Goal: Task Accomplishment & Management: Complete application form

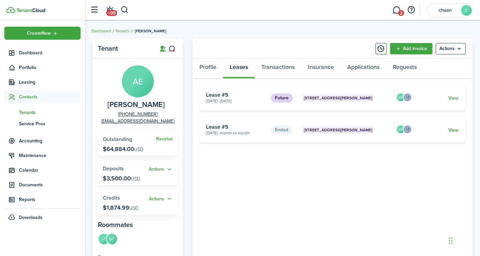
click at [455, 128] on link "View" at bounding box center [453, 130] width 10 height 7
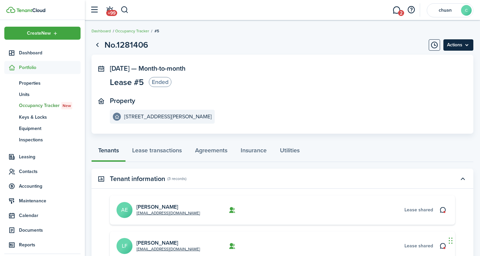
click at [468, 47] on menu-btn "Actions" at bounding box center [458, 44] width 30 height 11
drag, startPoint x: 318, startPoint y: 75, endPoint x: 339, endPoint y: 73, distance: 21.1
click at [319, 75] on panel-main-section "[DATE] — Month-to-month Lease #5 Ended" at bounding box center [272, 77] width 325 height 24
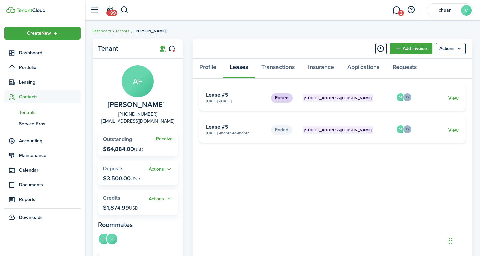
drag, startPoint x: 204, startPoint y: 134, endPoint x: 261, endPoint y: 134, distance: 56.9
click at [261, 134] on card "Ended [STREET_ADDRESS][PERSON_NAME] [DATE] - Month-to-month Lease #5 AE +2 View" at bounding box center [332, 129] width 266 height 25
click at [206, 135] on card-description "[DATE] - Month-to-month" at bounding box center [236, 133] width 60 height 6
drag, startPoint x: 206, startPoint y: 132, endPoint x: 229, endPoint y: 132, distance: 23.0
click at [229, 132] on card-description "[DATE] - Month-to-month" at bounding box center [236, 133] width 60 height 6
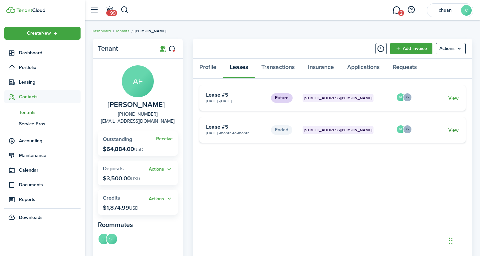
click at [454, 131] on link "View" at bounding box center [453, 130] width 10 height 7
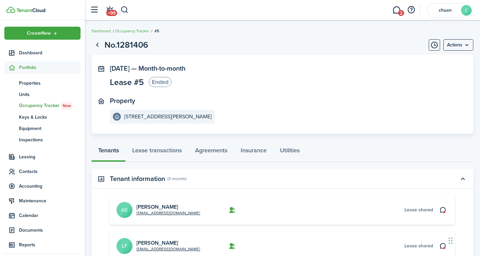
click at [251, 94] on panel-main-inner "[DATE] — Month-to-month Lease #5 Ended Property [STREET_ADDRESS][PERSON_NAME]" at bounding box center [272, 94] width 325 height 59
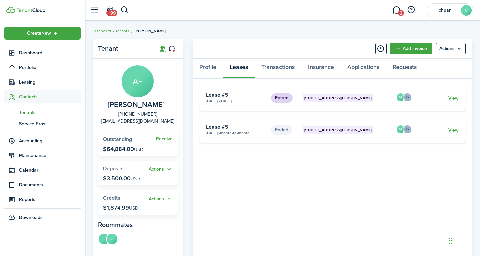
click at [257, 47] on panel-main-header "Add invoice Actions" at bounding box center [333, 49] width 280 height 20
click at [235, 177] on tenant-view-lease "Future [STREET_ADDRESS][PERSON_NAME] [DATE] - [DATE] Lease #5 AE +2 View Ended …" at bounding box center [332, 225] width 266 height 281
click at [211, 167] on tenant-view-lease "Future [STREET_ADDRESS][PERSON_NAME] [DATE] - [DATE] Lease #5 AE +2 View Ended …" at bounding box center [332, 225] width 266 height 281
click at [207, 158] on tenant-view-lease "Future [STREET_ADDRESS][PERSON_NAME] [DATE] - [DATE] Lease #5 AE +2 View Ended …" at bounding box center [332, 225] width 266 height 281
click at [239, 164] on tenant-view-lease "Future [STREET_ADDRESS][PERSON_NAME] [DATE] - [DATE] Lease #5 AE +2 View Ended …" at bounding box center [332, 225] width 266 height 281
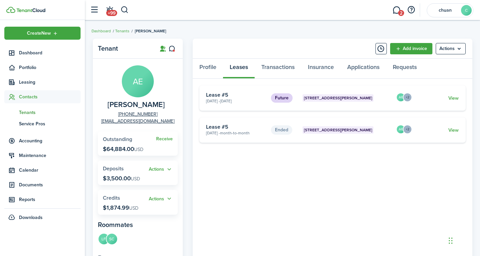
click at [224, 154] on tenant-view-lease "Future [STREET_ADDRESS][PERSON_NAME] [DATE] - [DATE] Lease #5 AE +2 View Ended …" at bounding box center [332, 225] width 266 height 281
click at [456, 49] on menu-btn "Actions" at bounding box center [451, 48] width 30 height 11
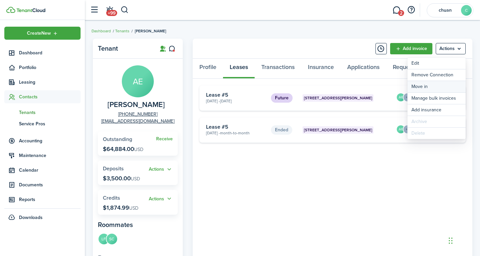
click at [440, 86] on link "Move in" at bounding box center [437, 86] width 58 height 11
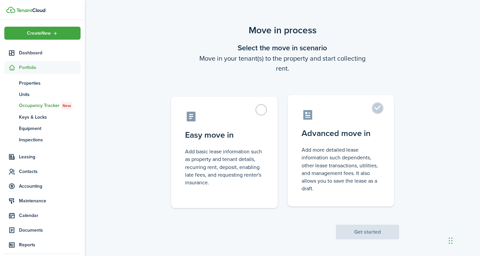
click at [381, 110] on label "Advanced move in Add more detailed lease information such dependents, other lea…" at bounding box center [341, 150] width 107 height 111
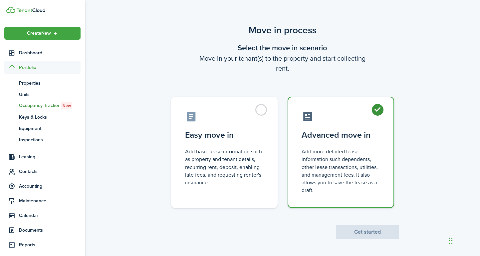
radio input "true"
click at [380, 233] on button "Get started" at bounding box center [367, 231] width 63 height 15
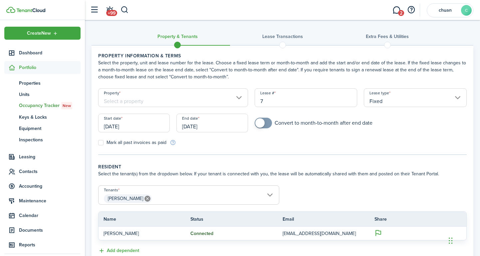
click at [230, 97] on input "Property" at bounding box center [173, 97] width 150 height 19
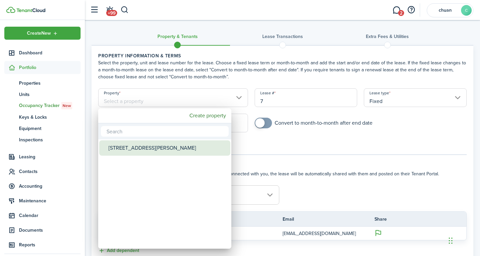
click at [154, 151] on div "[STREET_ADDRESS][PERSON_NAME]" at bounding box center [168, 147] width 118 height 15
type input "[STREET_ADDRESS][PERSON_NAME]"
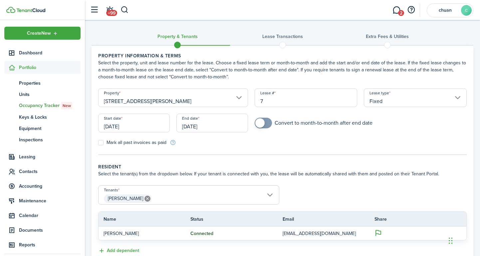
drag, startPoint x: 280, startPoint y: 105, endPoint x: 235, endPoint y: 98, distance: 45.9
click at [235, 98] on form "Property [STREET_ADDRESS][PERSON_NAME][PERSON_NAME] Lease type Fixed Start date…" at bounding box center [282, 117] width 375 height 58
click at [128, 127] on input "[DATE]" at bounding box center [134, 123] width 72 height 19
type input "5"
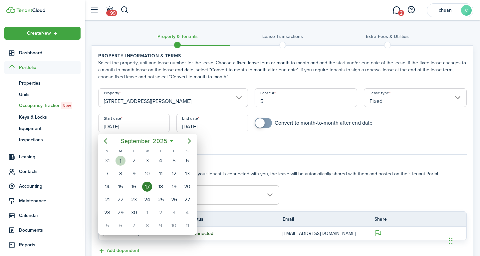
click at [123, 160] on div "1" at bounding box center [121, 160] width 10 height 10
type input "[DATE]"
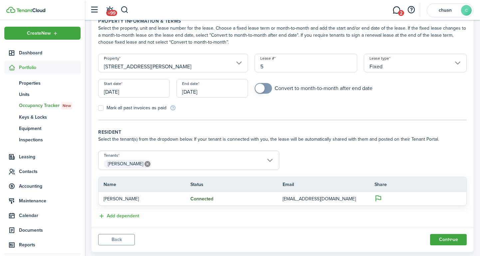
scroll to position [49, 0]
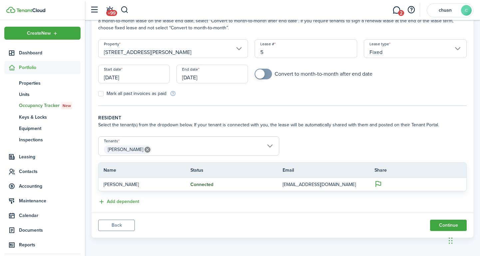
click at [271, 147] on span "[PERSON_NAME]" at bounding box center [189, 149] width 180 height 11
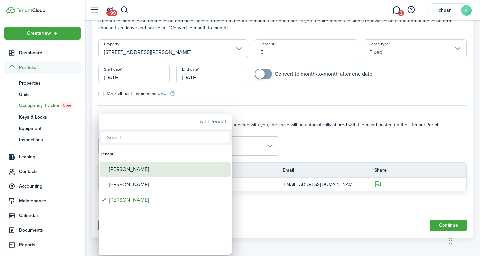
click at [107, 171] on span "Tenants" at bounding box center [104, 168] width 9 height 9
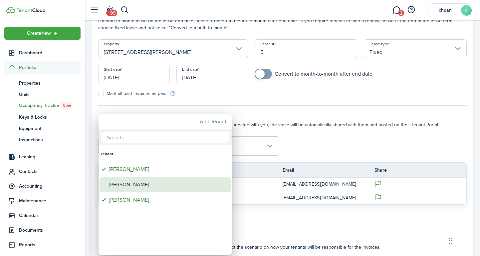
click at [111, 180] on div "[PERSON_NAME]" at bounding box center [168, 184] width 118 height 15
type input "[PERSON_NAME], [PERSON_NAME], [PERSON_NAME]"
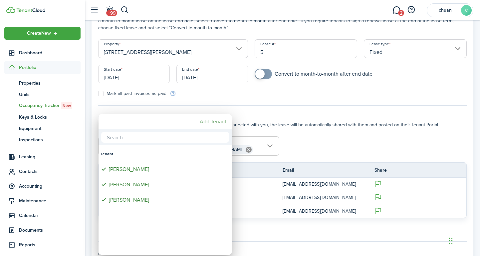
click at [221, 120] on mbsc-button "Add Tenant" at bounding box center [213, 122] width 32 height 12
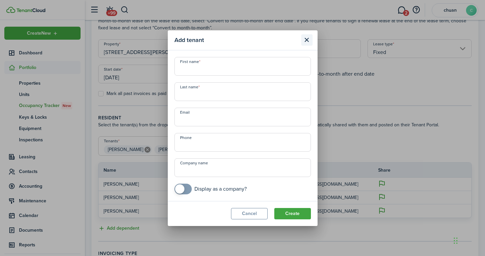
click at [305, 41] on button "Close modal" at bounding box center [306, 39] width 11 height 11
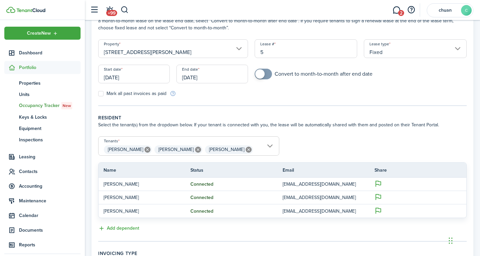
click at [269, 146] on span "[PERSON_NAME] [PERSON_NAME] [PERSON_NAME]" at bounding box center [189, 149] width 180 height 11
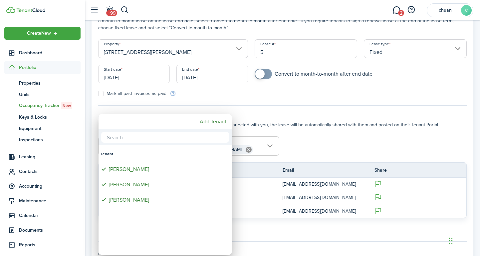
drag, startPoint x: 364, startPoint y: 140, endPoint x: 343, endPoint y: 133, distance: 21.8
click at [365, 139] on div at bounding box center [240, 128] width 587 height 362
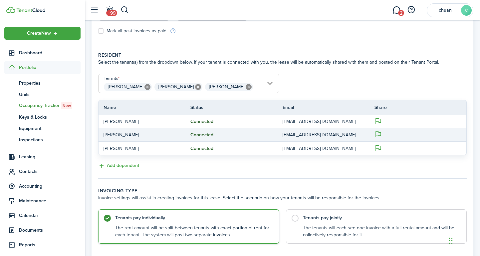
scroll to position [155, 0]
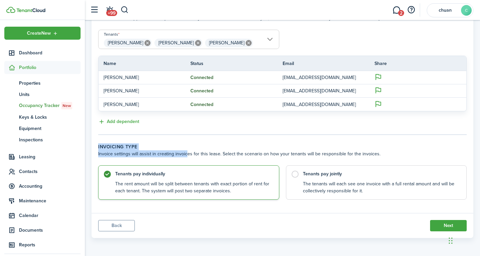
drag, startPoint x: 96, startPoint y: 149, endPoint x: 184, endPoint y: 151, distance: 88.6
click at [184, 151] on panel-main-body "Property information & terms Select the property, unit and lease number for the…" at bounding box center [283, 51] width 382 height 323
click at [442, 226] on button "Next" at bounding box center [448, 225] width 37 height 11
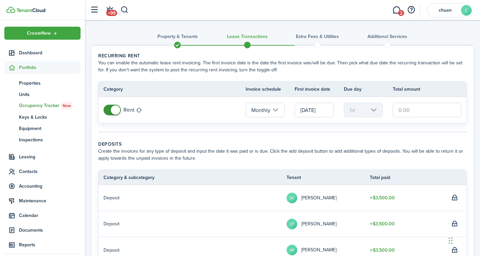
scroll to position [1, 0]
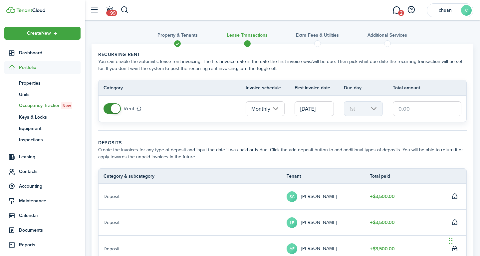
click at [407, 109] on input "text" at bounding box center [427, 108] width 69 height 15
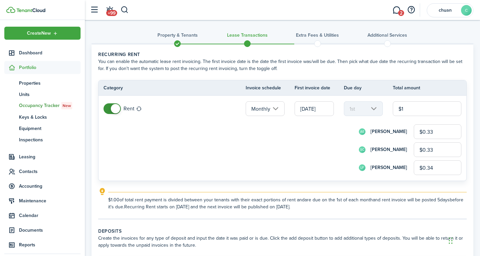
type input "$15"
type input "$5.00"
type input "$150"
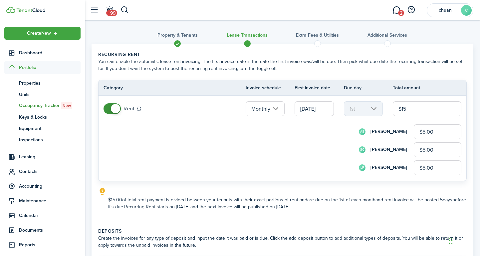
type input "$50.00"
type input "$1,500"
type input "$500.00"
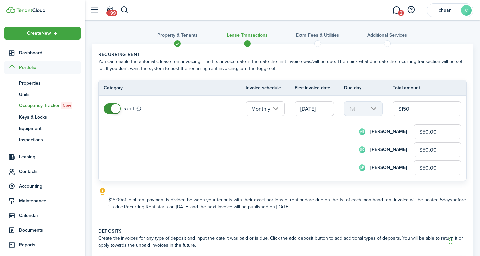
type input "$500.00"
type input "$1,500.00"
click at [236, 150] on div "SC [PERSON_NAME] $500.00" at bounding box center [292, 149] width 340 height 15
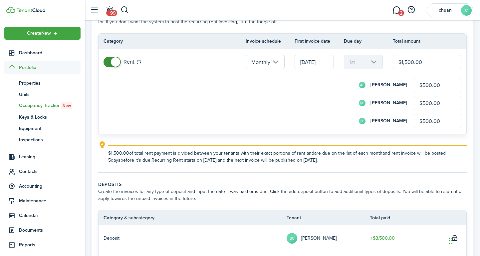
scroll to position [49, 0]
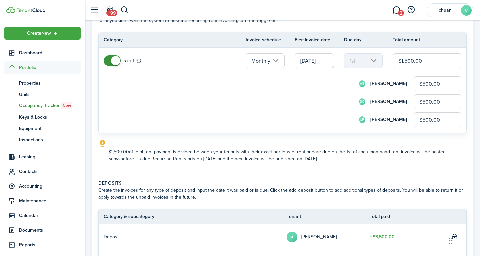
click at [313, 62] on input "[DATE]" at bounding box center [314, 60] width 39 height 15
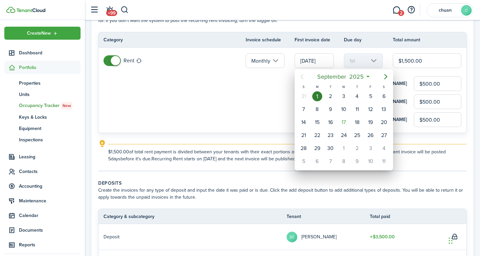
click at [274, 103] on div at bounding box center [240, 128] width 587 height 362
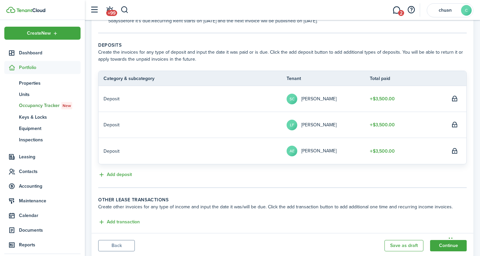
scroll to position [207, 0]
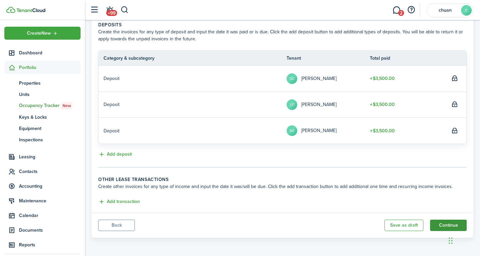
click at [434, 229] on button "Continue" at bounding box center [448, 224] width 37 height 11
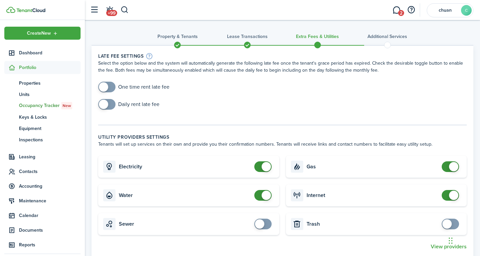
click at [110, 88] on span at bounding box center [107, 87] width 7 height 11
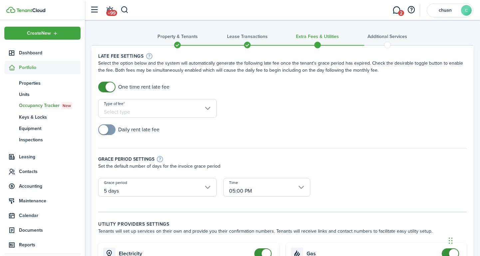
checkbox input "false"
click at [105, 85] on span at bounding box center [107, 87] width 7 height 11
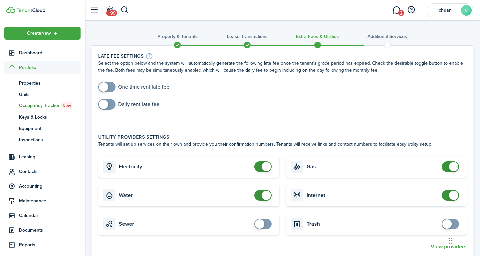
click at [170, 85] on div "One time rent late fee" at bounding box center [282, 90] width 375 height 17
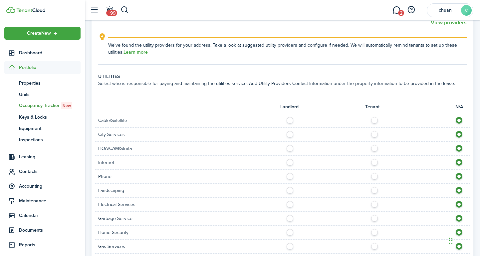
scroll to position [369, 0]
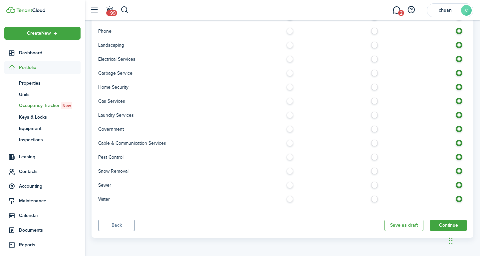
click at [122, 225] on button "Back" at bounding box center [116, 224] width 37 height 11
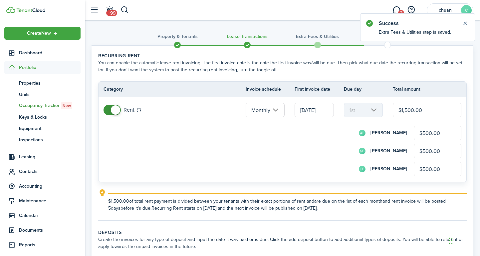
scroll to position [207, 0]
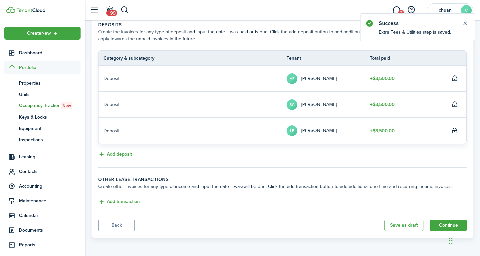
click at [123, 227] on button "Back" at bounding box center [116, 224] width 37 height 11
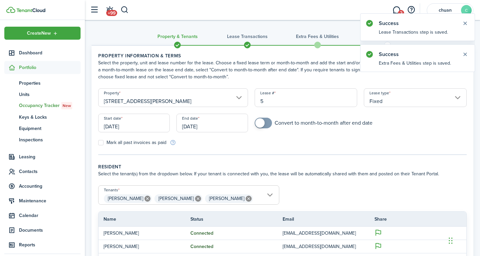
scroll to position [155, 0]
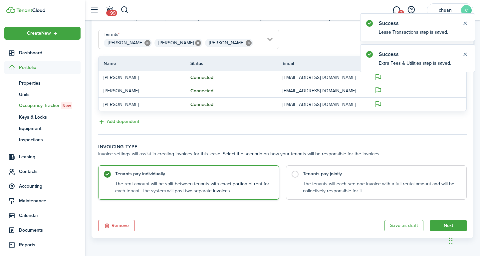
click at [122, 226] on button "Remove" at bounding box center [116, 225] width 37 height 11
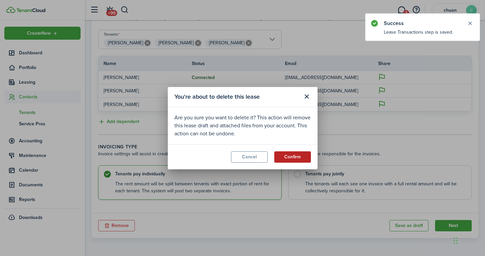
click at [302, 157] on button "Confirm" at bounding box center [292, 156] width 37 height 11
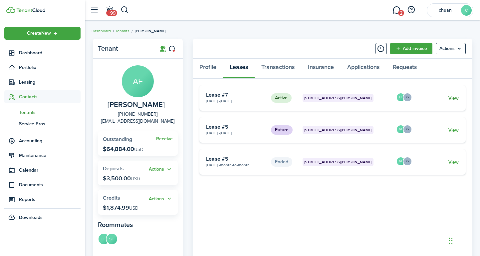
click at [455, 97] on link "View" at bounding box center [453, 98] width 10 height 7
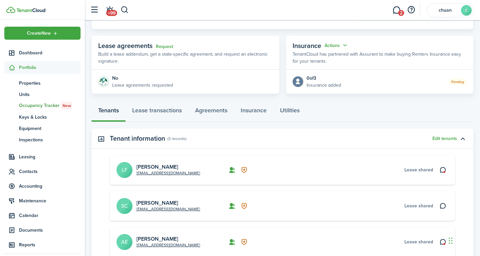
scroll to position [136, 0]
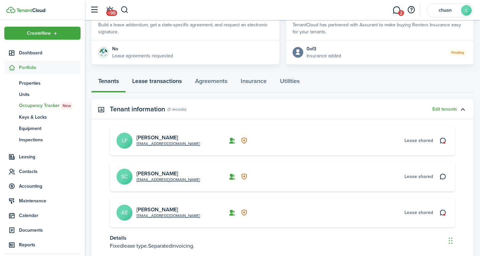
click at [156, 80] on link "Lease transactions" at bounding box center [157, 83] width 63 height 20
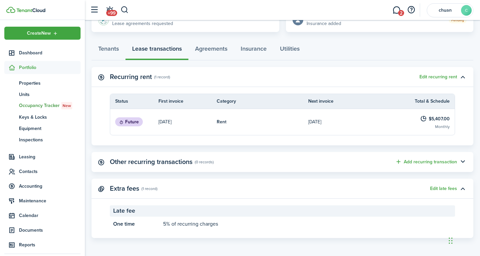
scroll to position [38, 0]
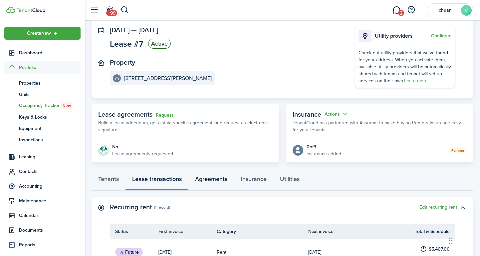
click at [221, 178] on link "Agreements" at bounding box center [211, 180] width 46 height 20
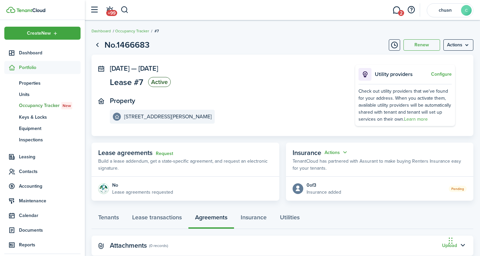
scroll to position [18, 0]
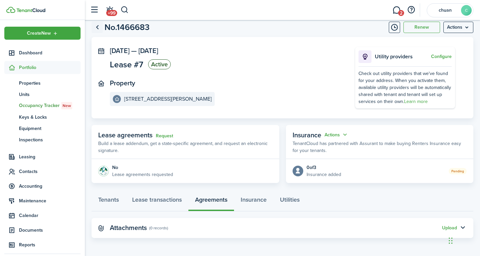
click at [97, 29] on link "Go back" at bounding box center [97, 27] width 11 height 11
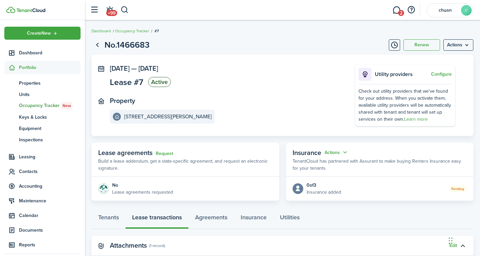
scroll to position [38, 0]
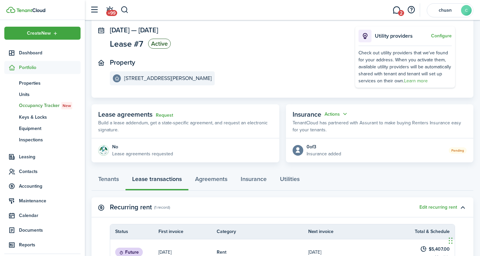
click at [252, 65] on panel-main-section "Property [STREET_ADDRESS][PERSON_NAME]" at bounding box center [222, 72] width 225 height 27
click at [160, 115] on link "Request" at bounding box center [164, 115] width 17 height 5
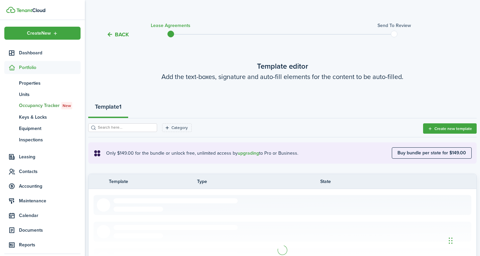
scroll to position [55, 0]
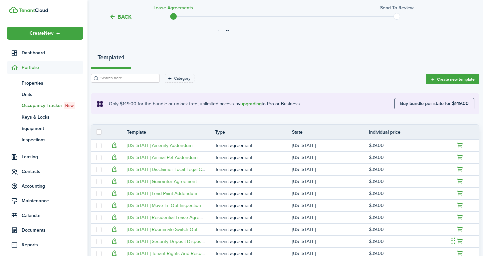
scroll to position [38, 0]
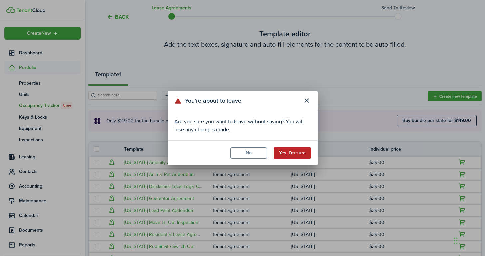
click at [291, 151] on button "Yes, I'm sure" at bounding box center [292, 152] width 37 height 11
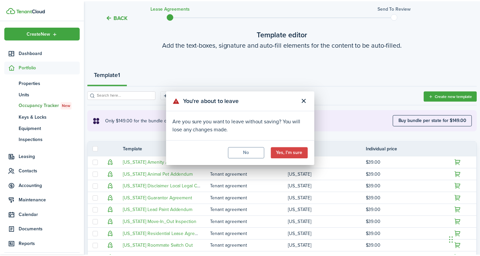
scroll to position [0, 0]
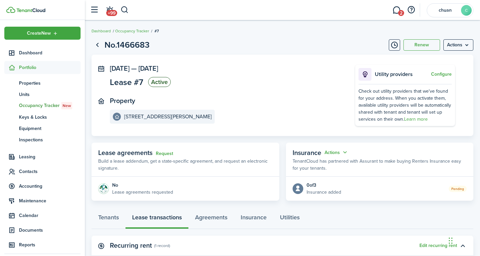
scroll to position [136, 0]
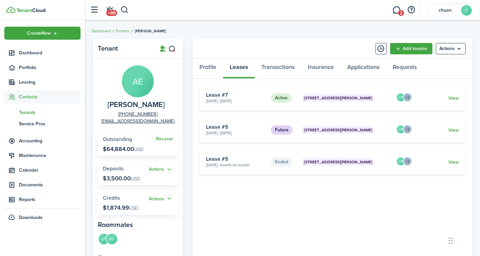
drag, startPoint x: 272, startPoint y: 189, endPoint x: 306, endPoint y: 192, distance: 34.1
click at [306, 192] on tenant-view-lease "Active [STREET_ADDRESS][PERSON_NAME] [DATE] - [DATE] Lease #7 LF +2 View Future…" at bounding box center [332, 241] width 266 height 312
click at [317, 201] on tenant-view-lease "Active [STREET_ADDRESS][PERSON_NAME] [DATE] - [DATE] Lease #7 LF +2 View Future…" at bounding box center [332, 241] width 266 height 312
click at [455, 131] on link "View" at bounding box center [453, 130] width 10 height 7
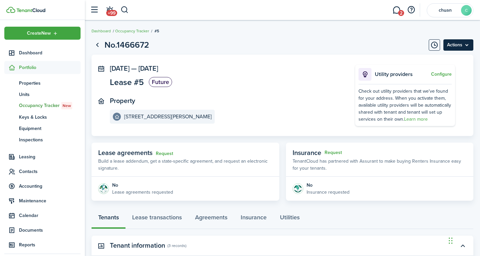
click at [464, 47] on menu-btn "Actions" at bounding box center [458, 44] width 30 height 11
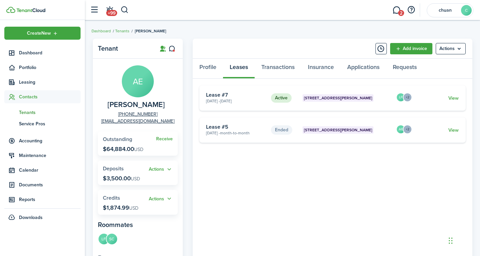
click at [287, 177] on tenant-view-lease "Active [STREET_ADDRESS][PERSON_NAME] [DATE] - [DATE] Lease #7 LF +2 View Ended …" at bounding box center [332, 241] width 266 height 312
click at [456, 98] on link "View" at bounding box center [453, 98] width 10 height 7
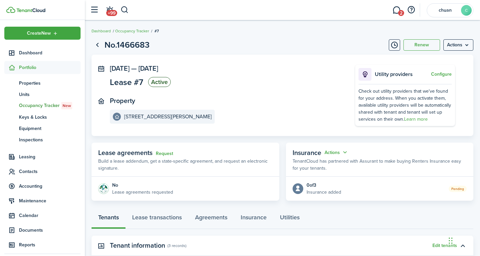
click at [273, 109] on panel-main-section "Property [STREET_ADDRESS][PERSON_NAME]" at bounding box center [222, 110] width 225 height 27
click at [271, 95] on panel-main-inner "[DATE] — [DATE] Lease #7 Active Property [STREET_ADDRESS][PERSON_NAME]" at bounding box center [222, 94] width 225 height 59
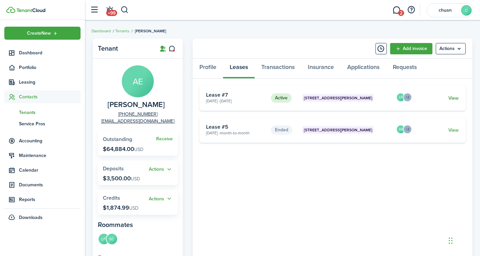
click at [457, 99] on link "View" at bounding box center [453, 98] width 10 height 7
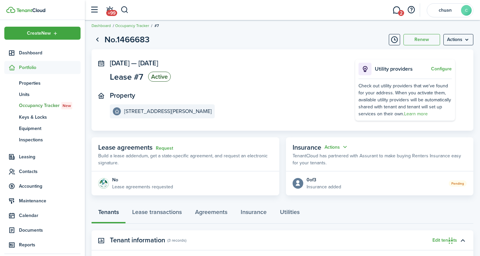
scroll to position [7, 0]
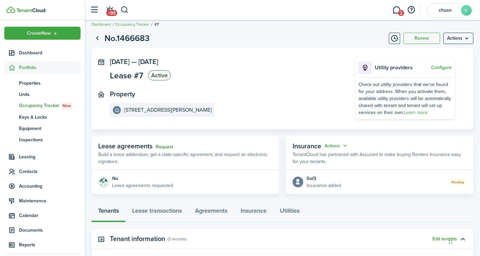
click at [167, 146] on link "Request" at bounding box center [164, 146] width 17 height 5
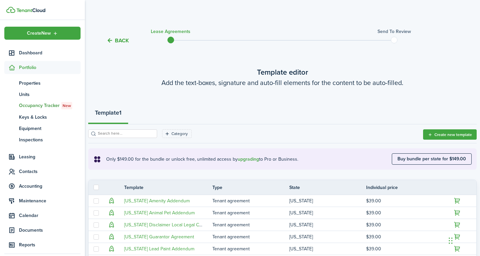
scroll to position [165, 0]
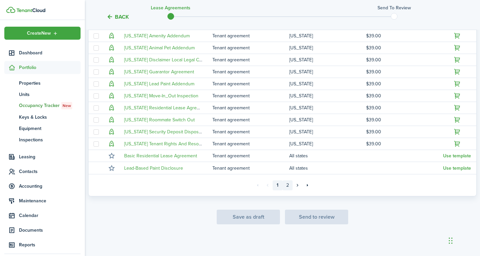
click at [288, 187] on link "2" at bounding box center [288, 185] width 10 height 10
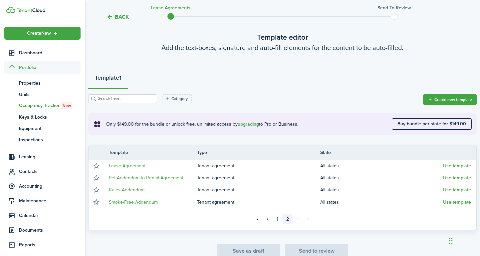
scroll to position [36, 0]
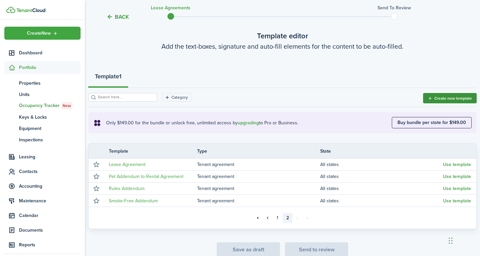
click at [453, 98] on button "Create new template" at bounding box center [450, 98] width 54 height 10
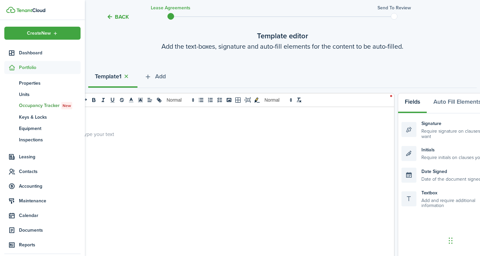
click at [123, 133] on p at bounding box center [228, 133] width 295 height 7
click at [112, 124] on div at bounding box center [228, 237] width 321 height 261
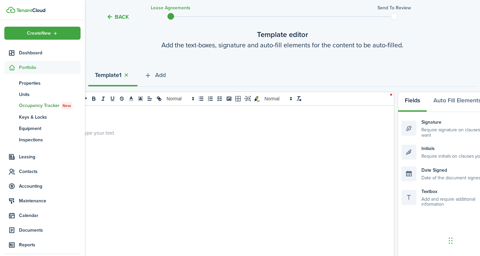
scroll to position [0, 0]
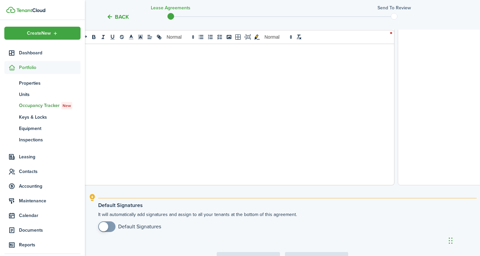
scroll to position [262, 0]
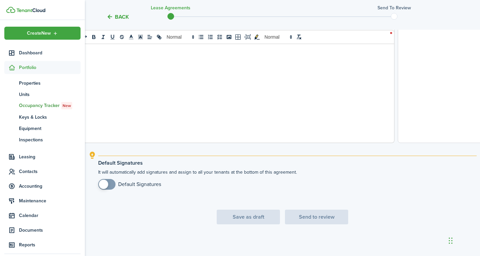
click at [110, 184] on span at bounding box center [107, 184] width 7 height 11
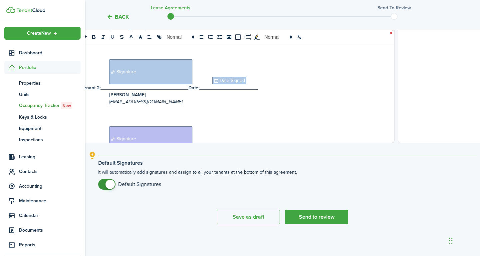
scroll to position [60, 0]
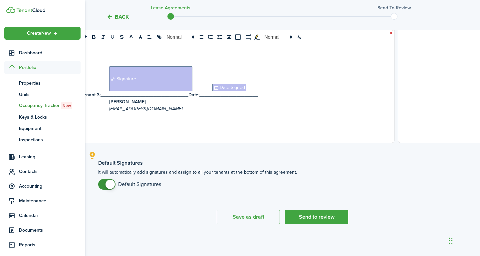
checkbox input "false"
click at [104, 183] on span at bounding box center [107, 184] width 7 height 11
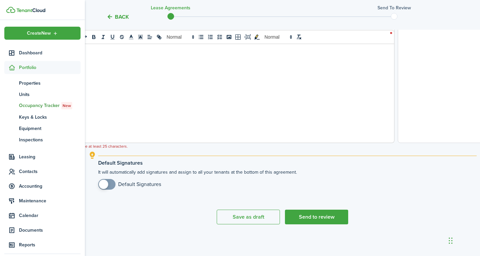
scroll to position [0, 0]
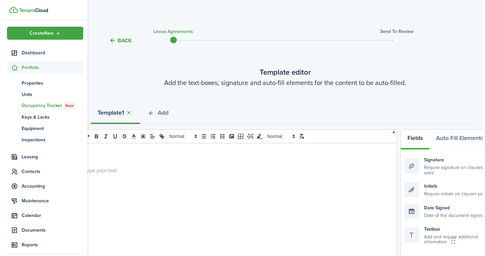
scroll to position [7, 0]
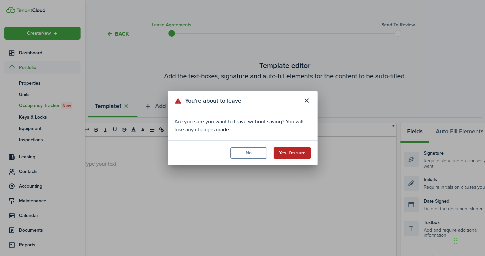
click at [301, 148] on button "Yes, I'm sure" at bounding box center [292, 152] width 37 height 11
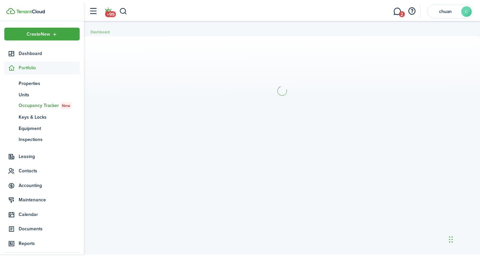
scroll to position [0, 0]
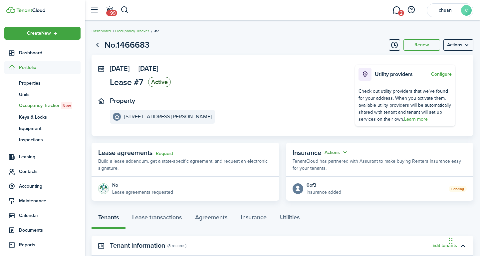
click at [346, 153] on button "Actions" at bounding box center [337, 152] width 24 height 8
click at [283, 85] on panel-main-section "[DATE] — [DATE] Lease #7 Active" at bounding box center [222, 77] width 225 height 24
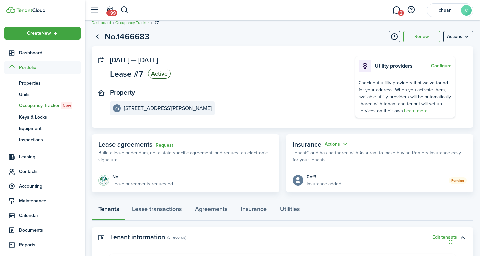
scroll to position [14, 0]
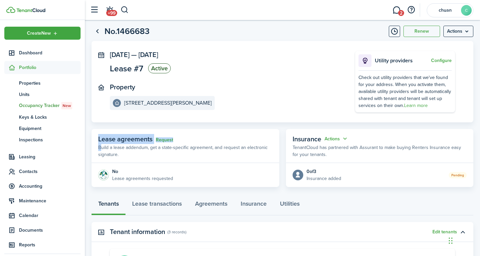
drag, startPoint x: 97, startPoint y: 142, endPoint x: 186, endPoint y: 142, distance: 89.6
click at [186, 142] on panel-main-header "Lease agreements Request Build a lease addendum, get a state-specific agreement…" at bounding box center [186, 146] width 188 height 34
click at [100, 142] on span "Lease agreements" at bounding box center [125, 139] width 54 height 10
click at [303, 139] on span "Insurance" at bounding box center [307, 139] width 29 height 10
click at [302, 139] on span "Insurance" at bounding box center [307, 139] width 29 height 10
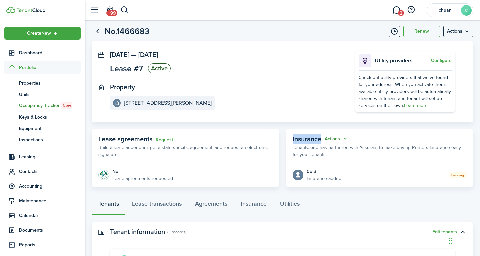
click at [346, 139] on button "Actions" at bounding box center [337, 139] width 24 height 8
click at [328, 148] on button "Edit" at bounding box center [320, 151] width 58 height 12
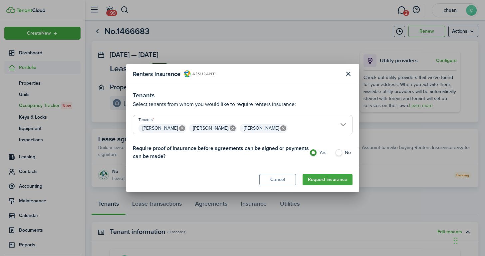
click at [341, 151] on label "No" at bounding box center [344, 154] width 18 height 10
radio input "false"
radio input "true"
click at [351, 72] on button "Close modal" at bounding box center [348, 73] width 11 height 11
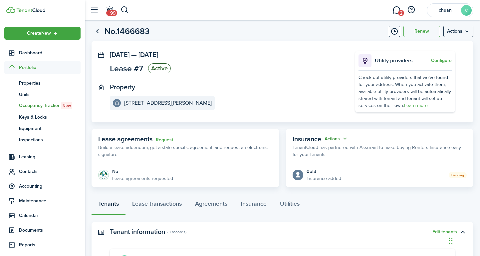
click at [346, 139] on button "Actions" at bounding box center [337, 139] width 24 height 8
click at [298, 68] on panel-main-section "[DATE] — [DATE] Lease #7 Active" at bounding box center [222, 63] width 225 height 24
